Goal: Task Accomplishment & Management: Use online tool/utility

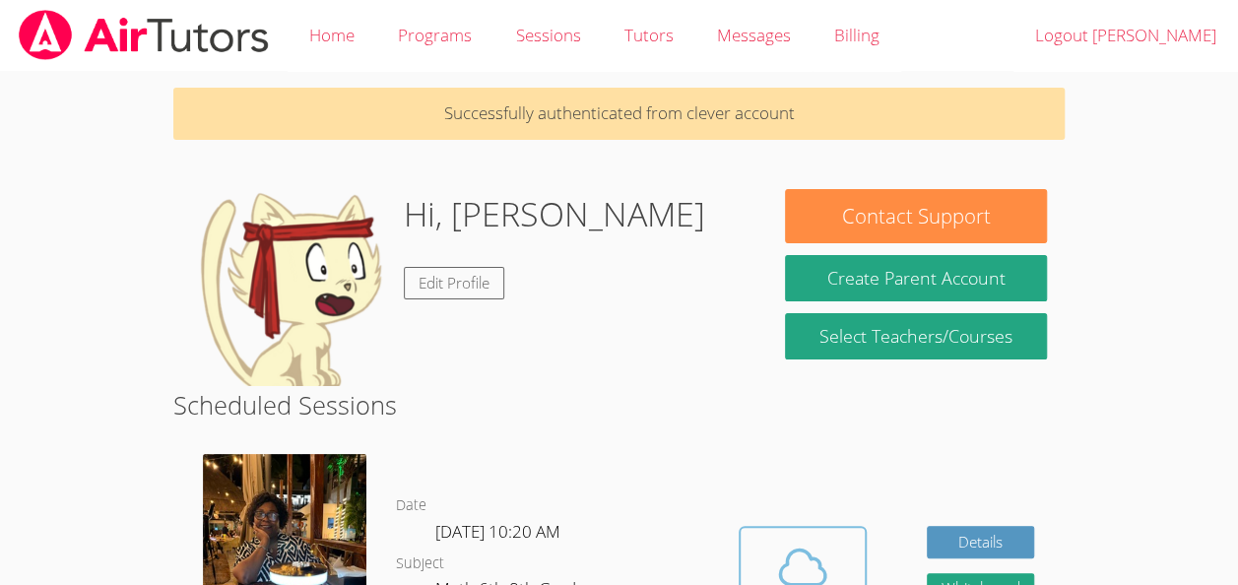
click at [791, 553] on icon at bounding box center [802, 568] width 45 height 34
click at [792, 544] on icon at bounding box center [802, 567] width 55 height 55
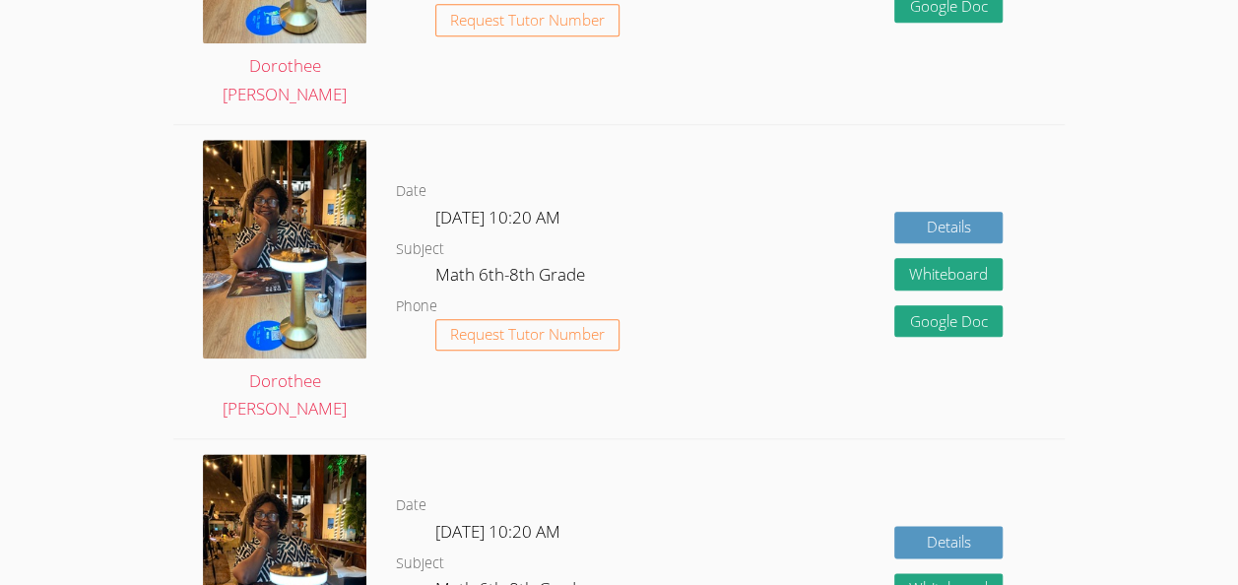
scroll to position [951, 0]
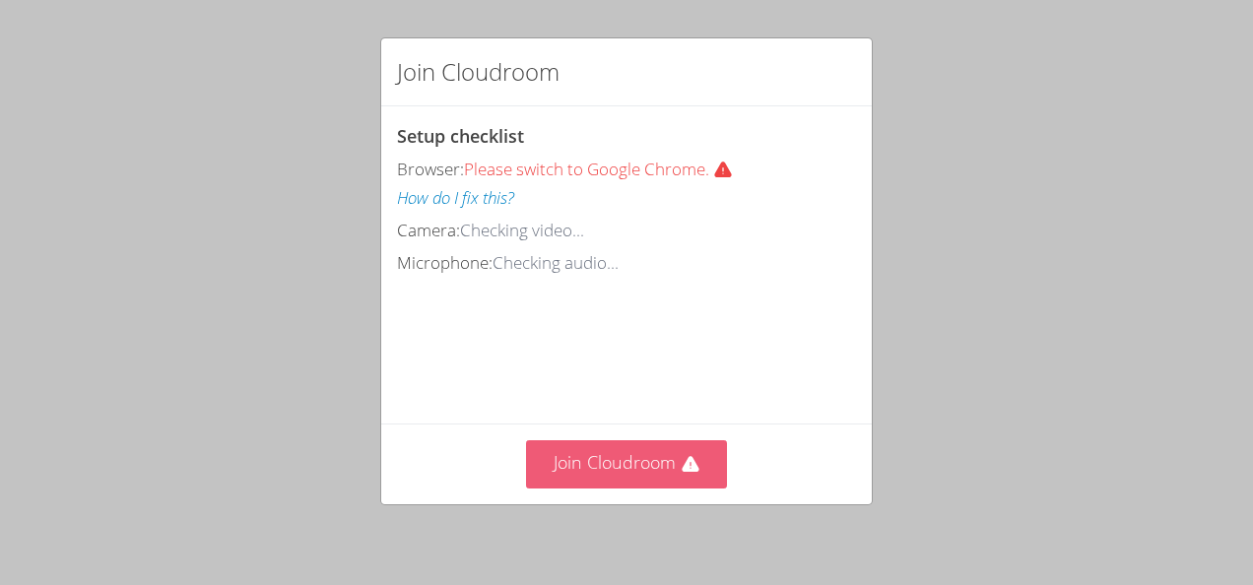
click at [651, 443] on button "Join Cloudroom" at bounding box center [627, 464] width 202 height 48
click at [631, 447] on button "Join Cloudroom" at bounding box center [627, 464] width 202 height 48
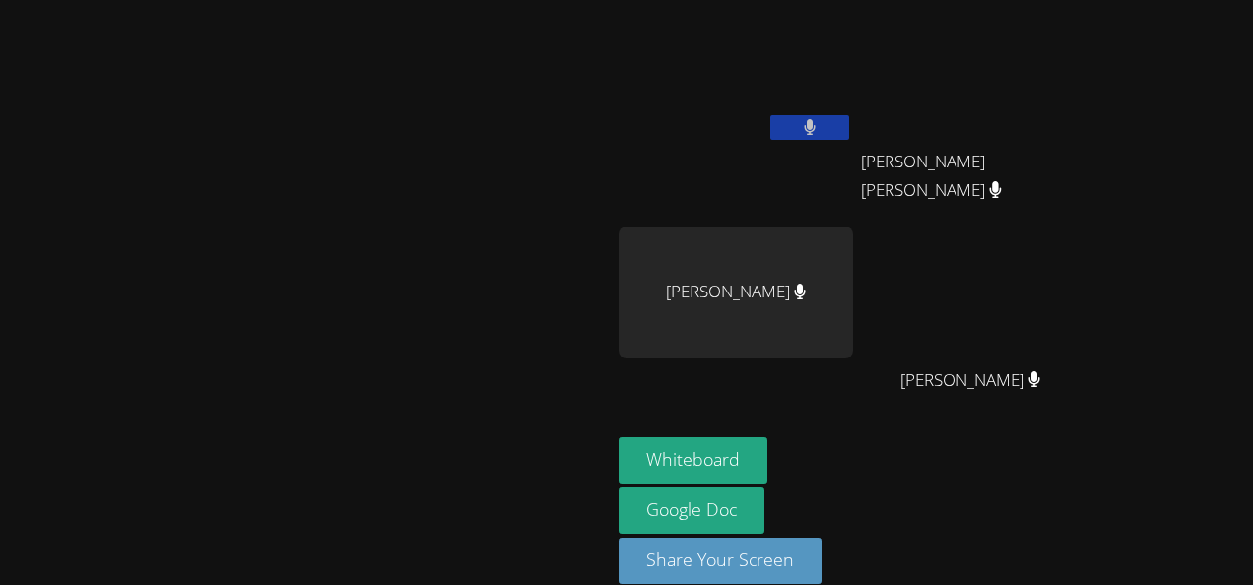
click at [180, 213] on video at bounding box center [306, 266] width 296 height 335
click at [768, 441] on button "Whiteboard" at bounding box center [693, 460] width 149 height 46
click at [768, 463] on button "Whiteboard" at bounding box center [693, 460] width 149 height 46
click at [619, 437] on button "Whiteboard" at bounding box center [693, 460] width 149 height 46
click at [768, 451] on button "Whiteboard" at bounding box center [693, 460] width 149 height 46
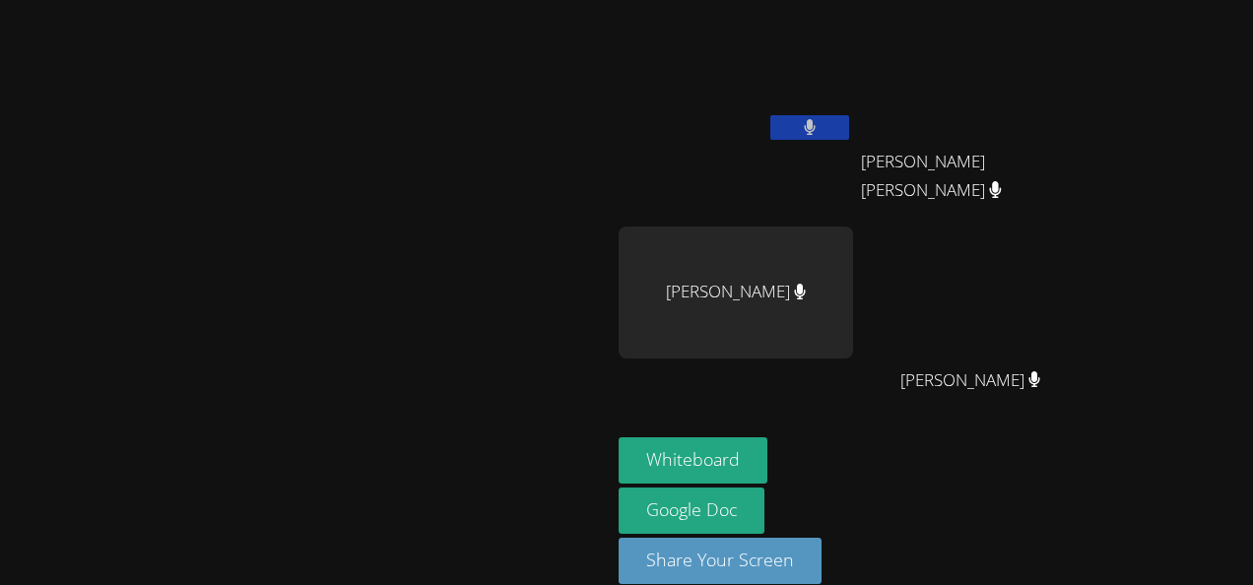
click at [982, 467] on div "Whiteboard Google Doc Share Your Screen" at bounding box center [857, 518] width 477 height 163
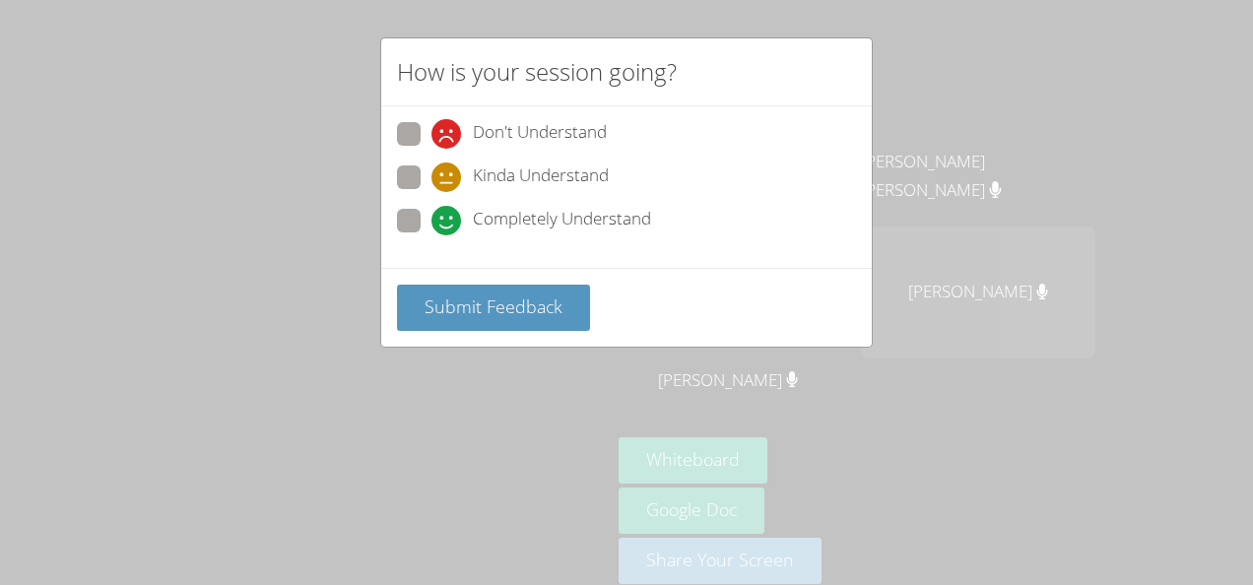
click at [602, 232] on span "Completely Understand" at bounding box center [562, 221] width 178 height 30
click at [448, 226] on input "Completely Understand" at bounding box center [440, 217] width 17 height 17
radio input "true"
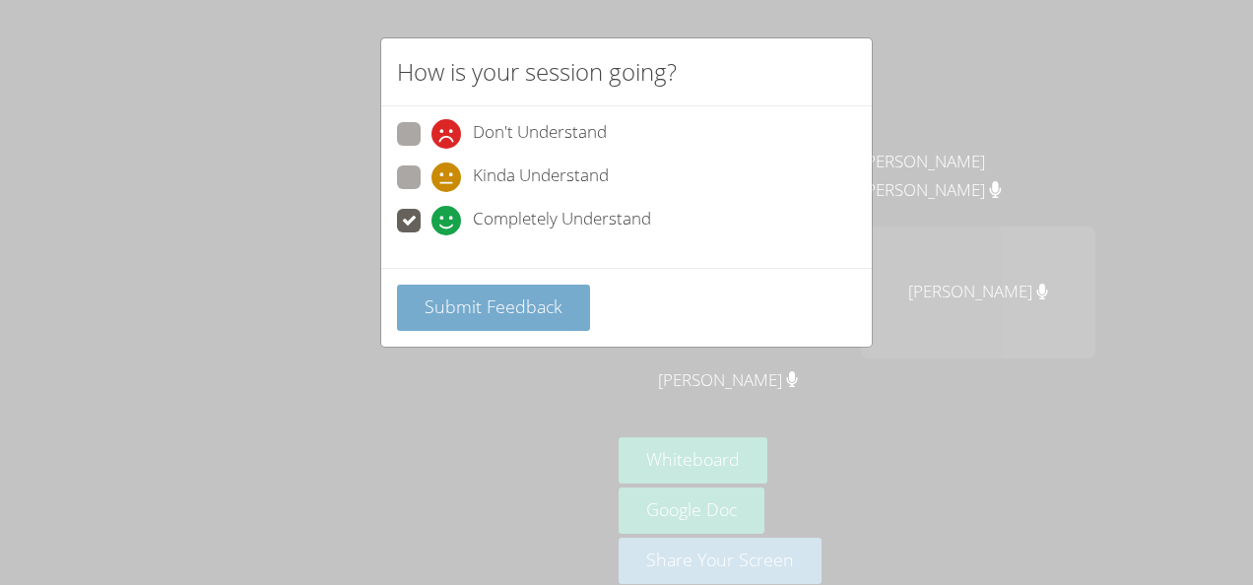
click at [546, 305] on span "Submit Feedback" at bounding box center [494, 307] width 138 height 24
